Goal: Check status

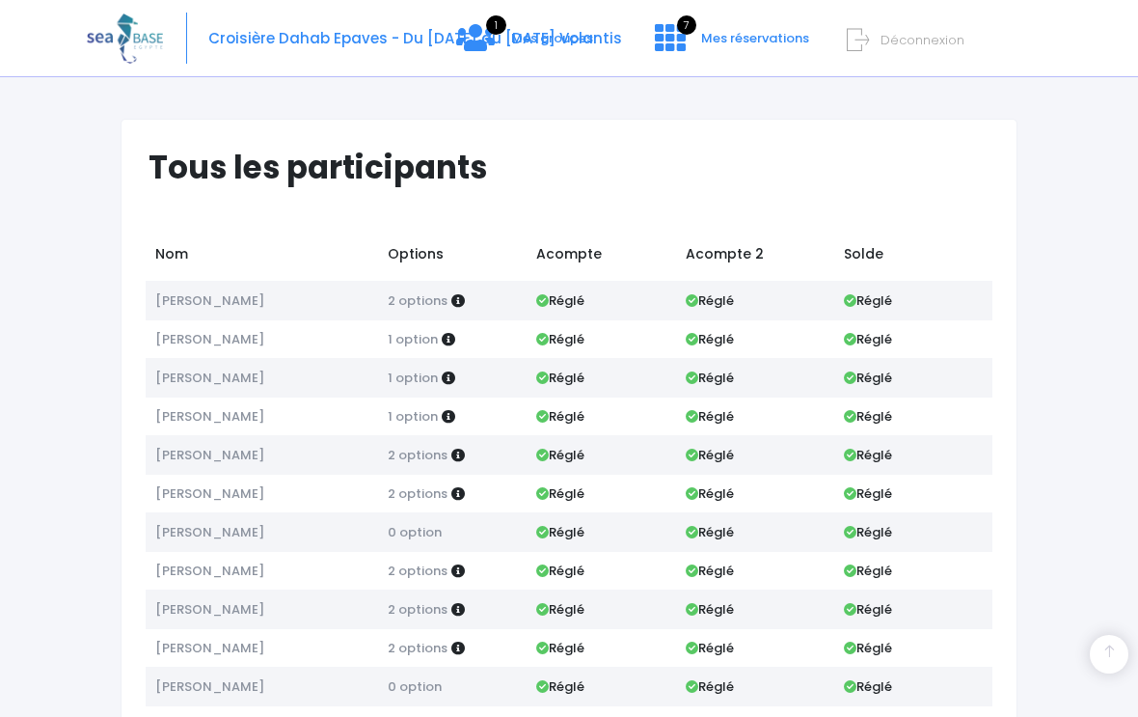
scroll to position [874, 0]
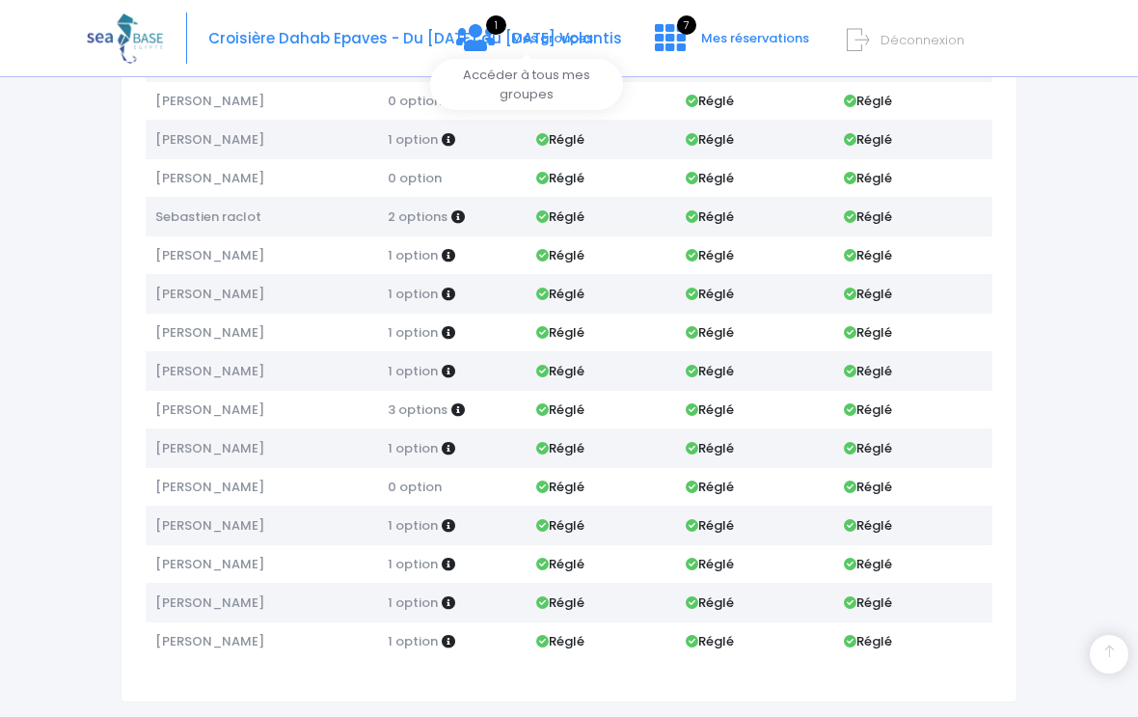
click at [495, 32] on span "1" at bounding box center [496, 24] width 20 height 19
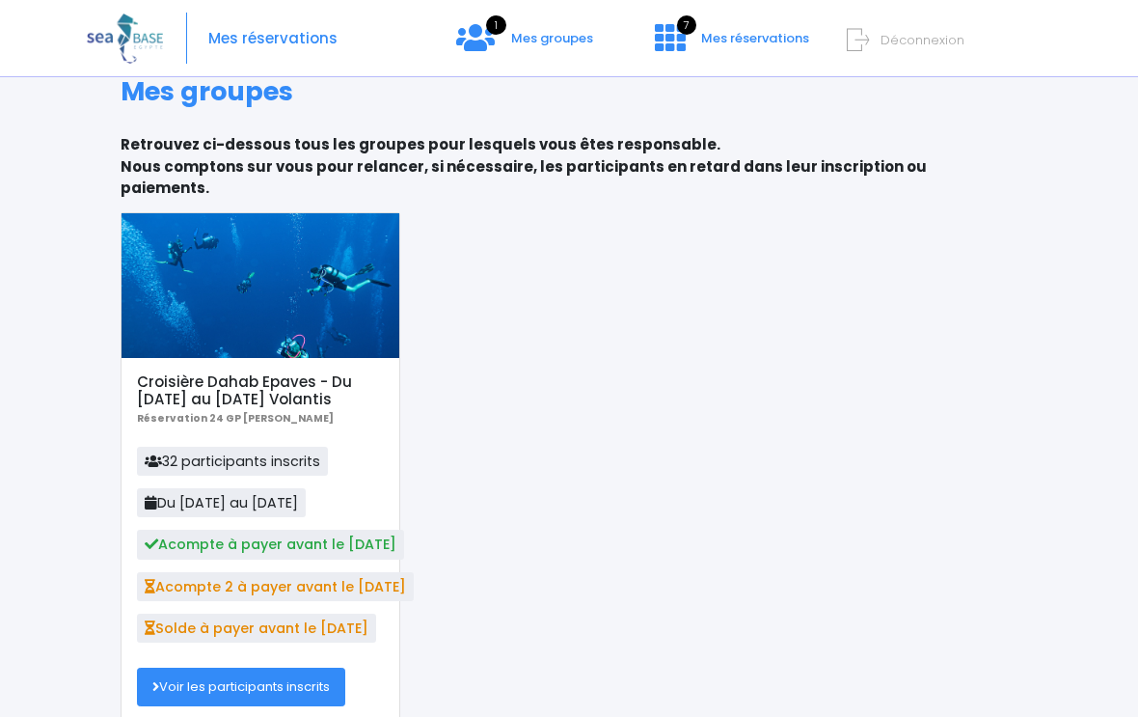
scroll to position [69, 0]
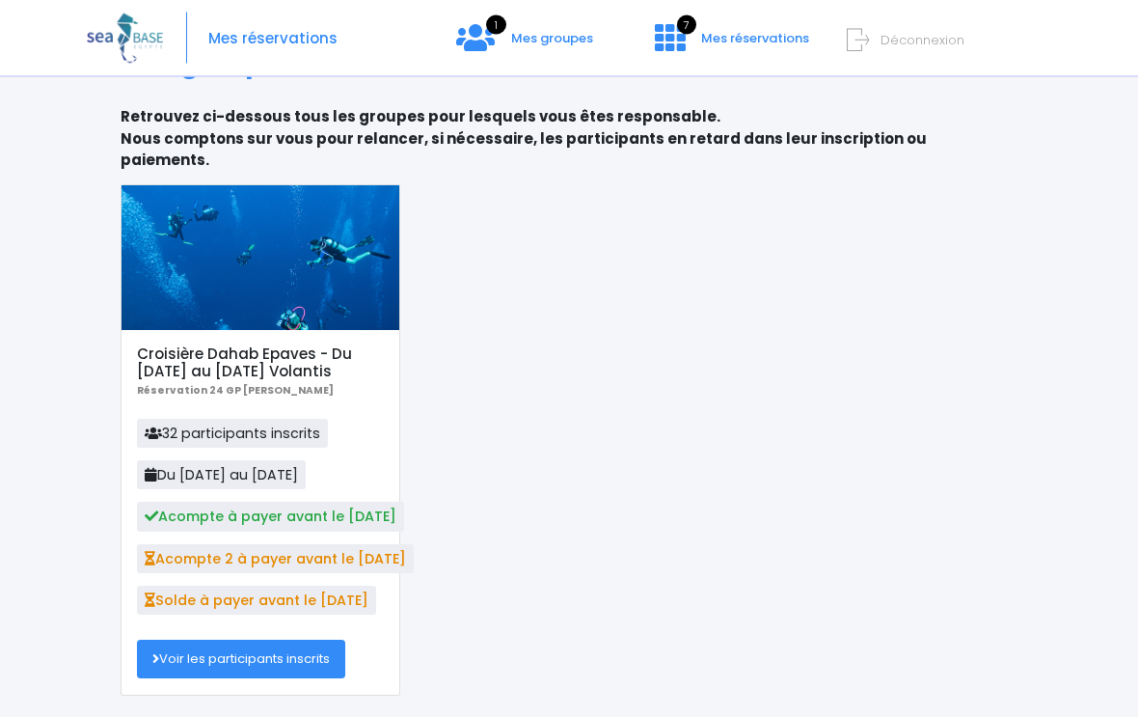
click at [311, 640] on link "Voir les participants inscrits" at bounding box center [241, 659] width 208 height 39
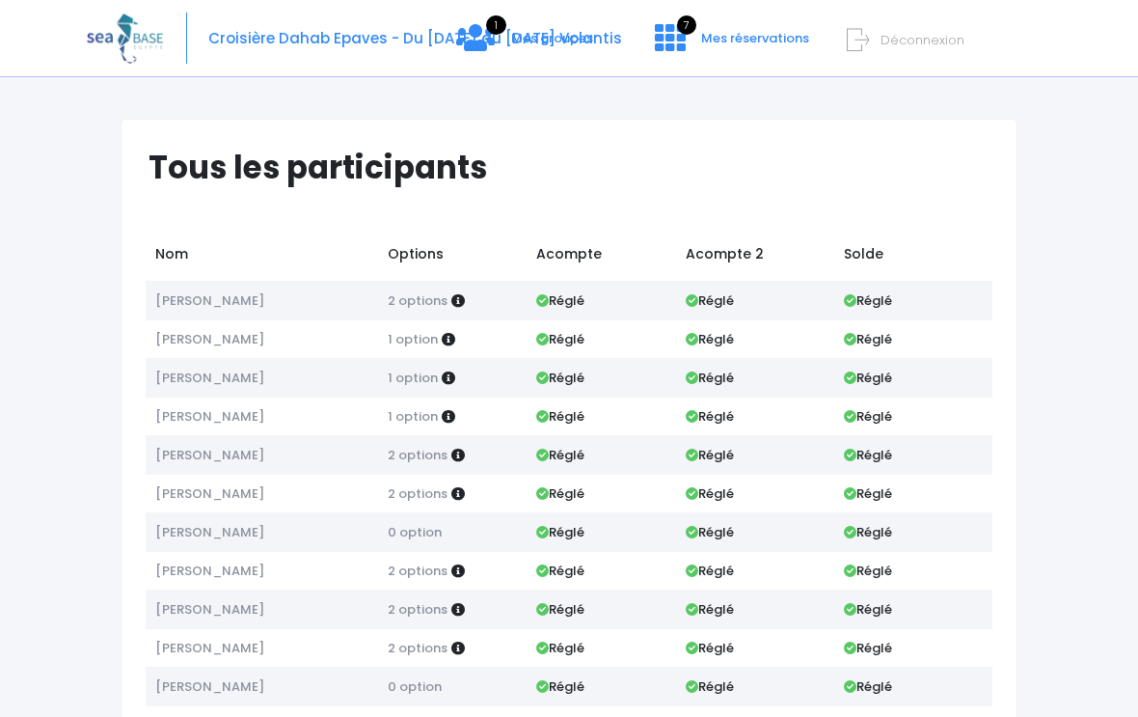
click at [672, 35] on icon at bounding box center [670, 37] width 31 height 31
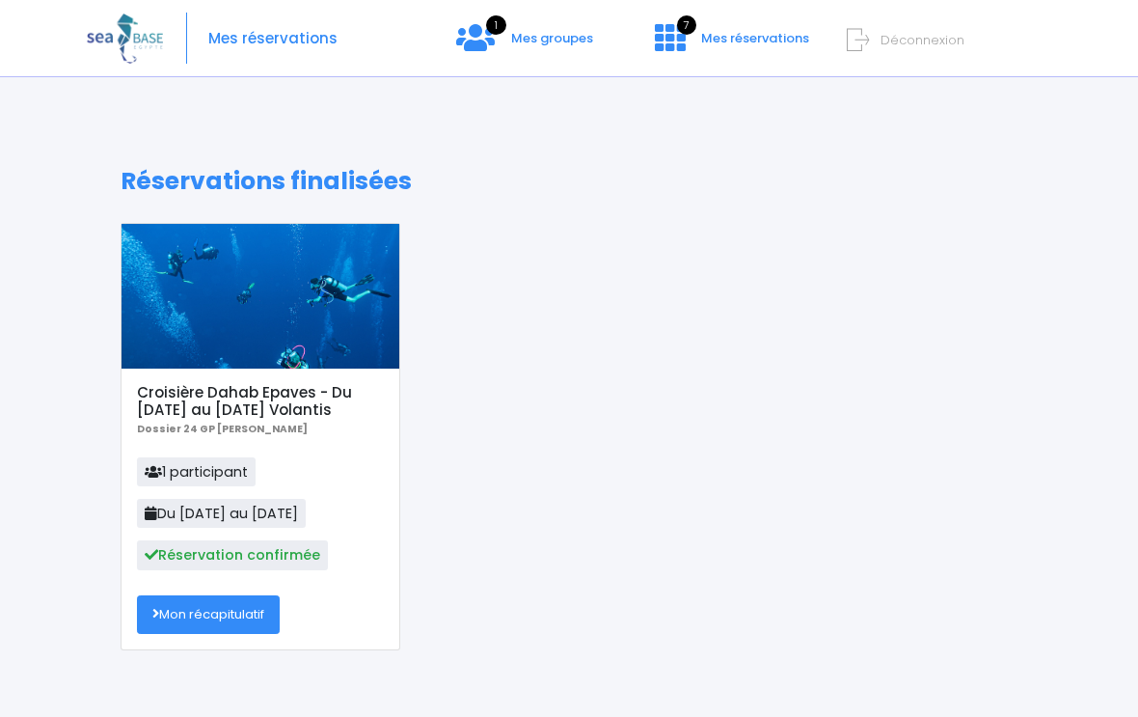
click at [255, 599] on link "Mon récapitulatif" at bounding box center [208, 614] width 143 height 39
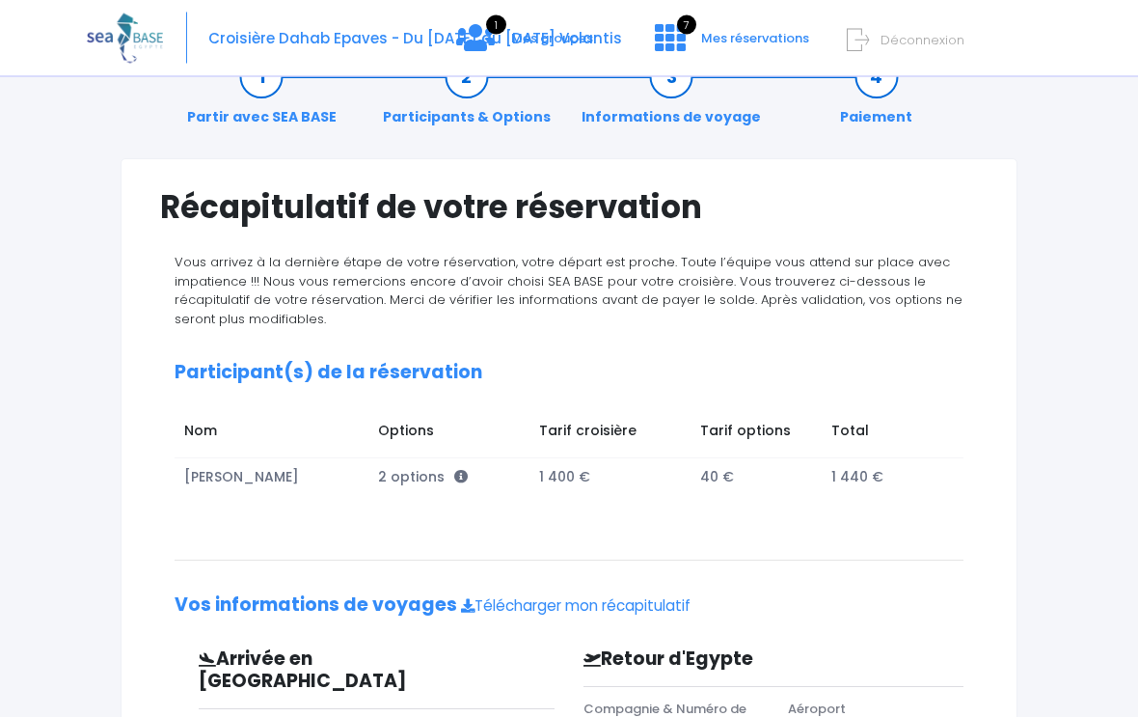
scroll to position [55, 0]
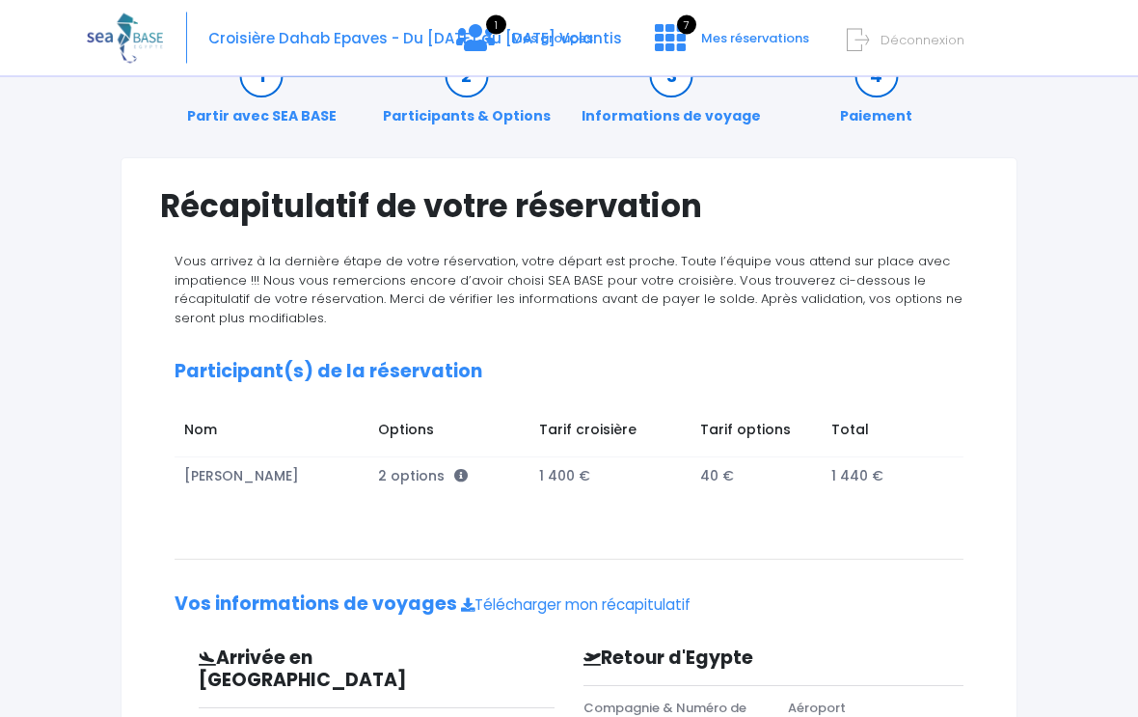
click at [659, 607] on link "Télécharger mon récapitulatif" at bounding box center [576, 605] width 230 height 20
